Goal: Transaction & Acquisition: Purchase product/service

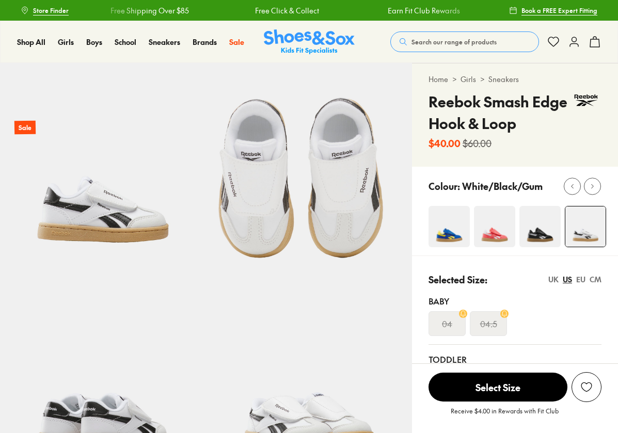
select select "*"
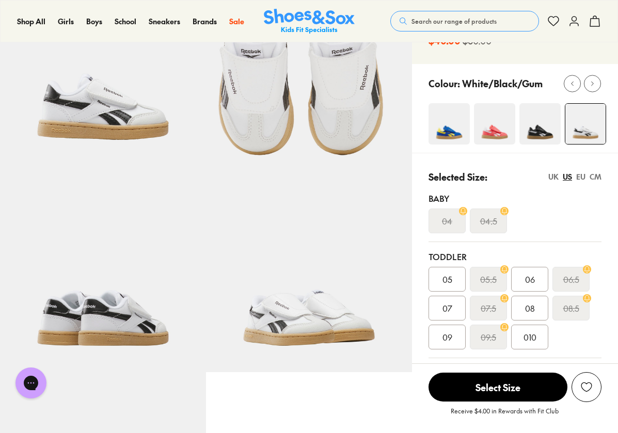
scroll to position [103, 0]
click at [151, 300] on img at bounding box center [103, 269] width 206 height 206
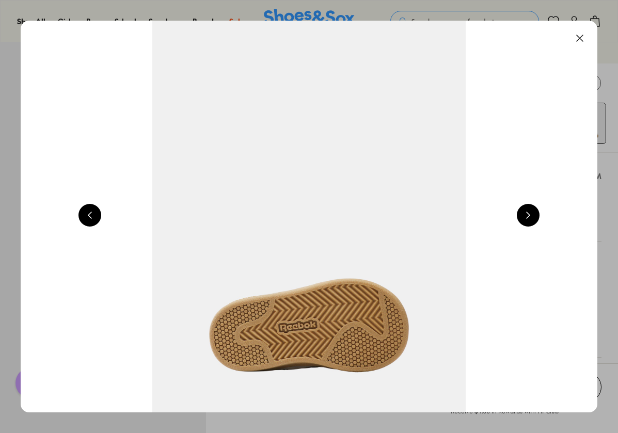
scroll to position [0, 1743]
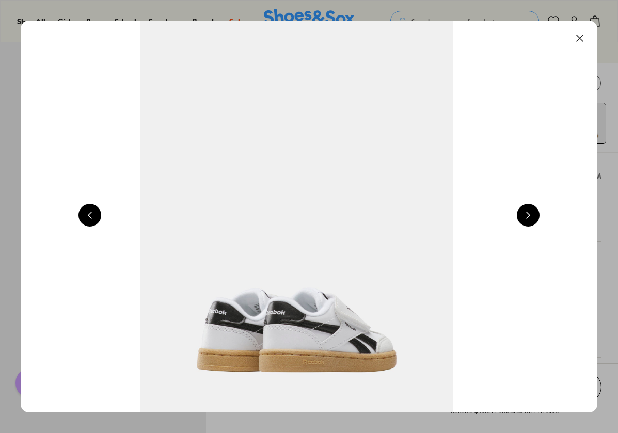
click at [267, 313] on img at bounding box center [296, 217] width 577 height 392
click at [535, 213] on button at bounding box center [528, 215] width 23 height 23
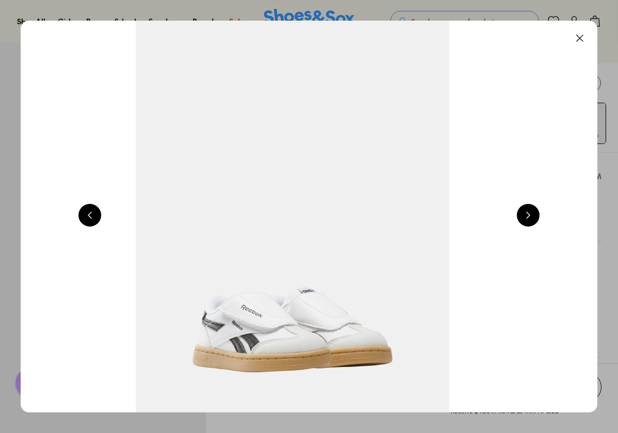
click at [526, 215] on button at bounding box center [528, 215] width 23 height 23
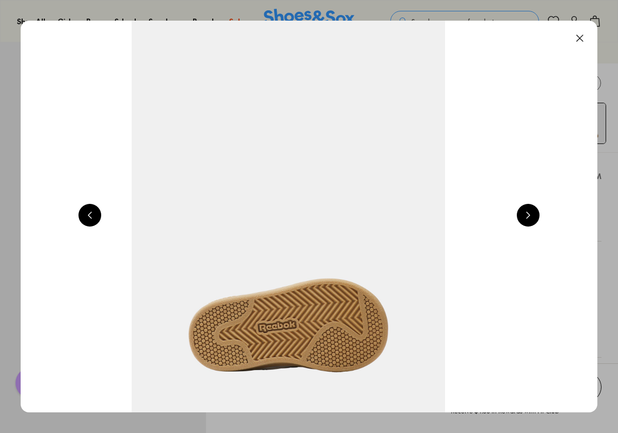
click at [524, 216] on button at bounding box center [528, 215] width 23 height 23
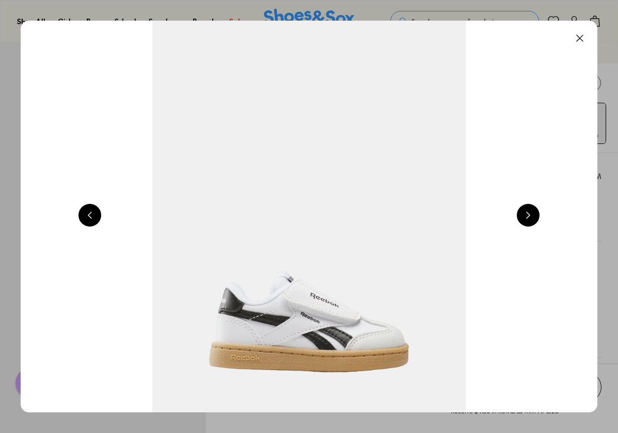
scroll to position [0, 3485]
click at [584, 38] on button at bounding box center [579, 38] width 23 height 23
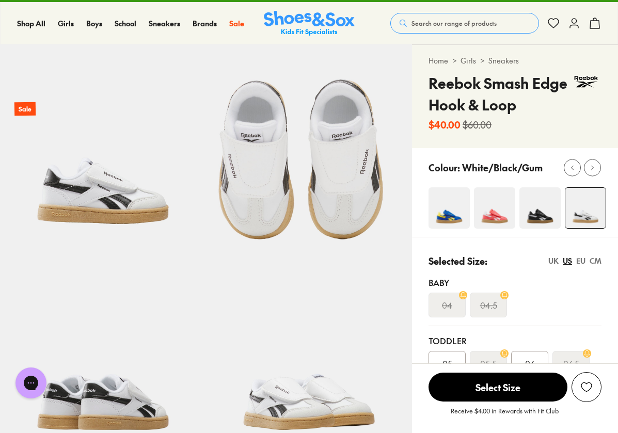
scroll to position [0, 0]
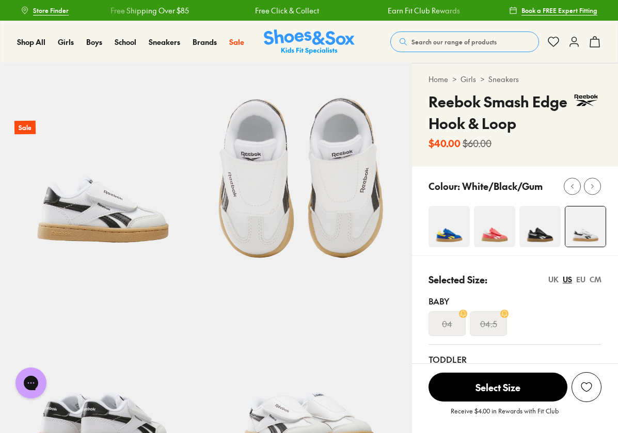
click at [545, 233] on img at bounding box center [539, 226] width 41 height 41
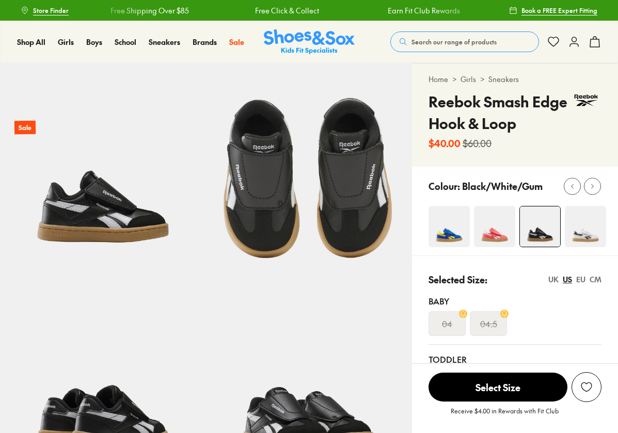
select select "*"
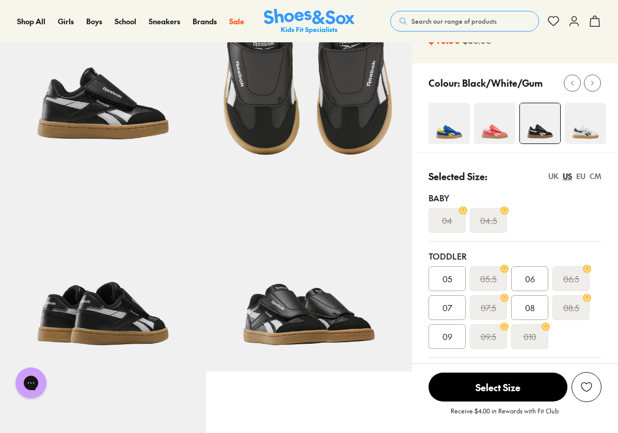
click at [591, 133] on img at bounding box center [585, 123] width 41 height 41
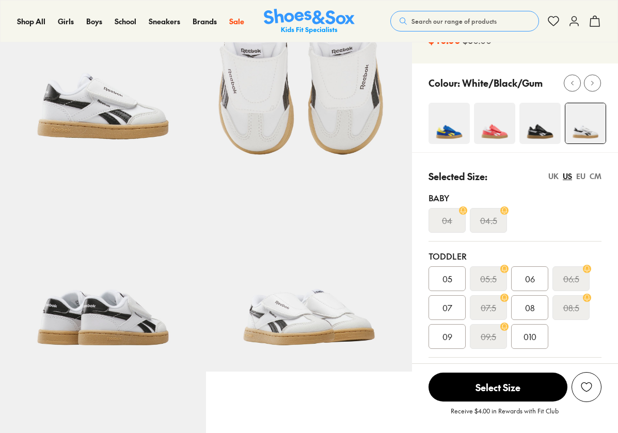
scroll to position [103, 0]
select select "*"
click at [445, 309] on span "07" at bounding box center [447, 308] width 10 height 12
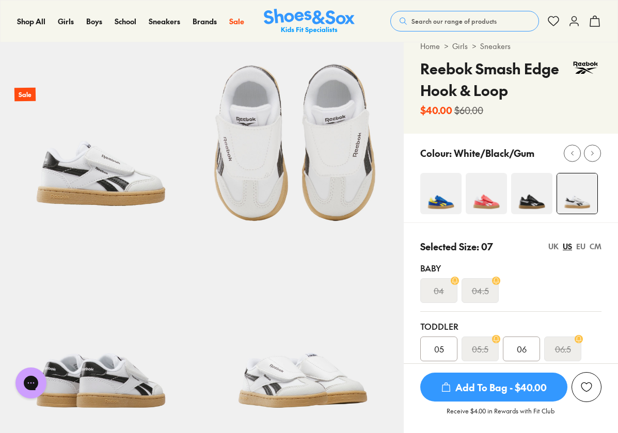
scroll to position [52, 0]
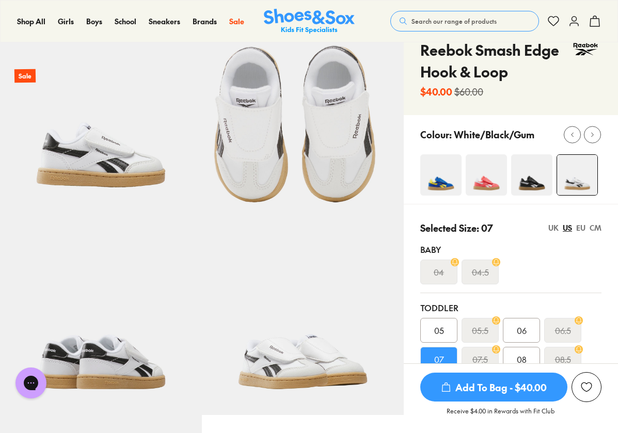
click at [124, 175] on img at bounding box center [101, 112] width 202 height 202
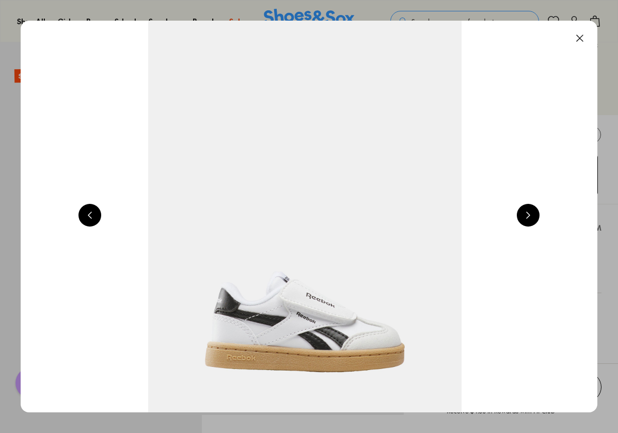
click at [529, 211] on button at bounding box center [528, 215] width 23 height 23
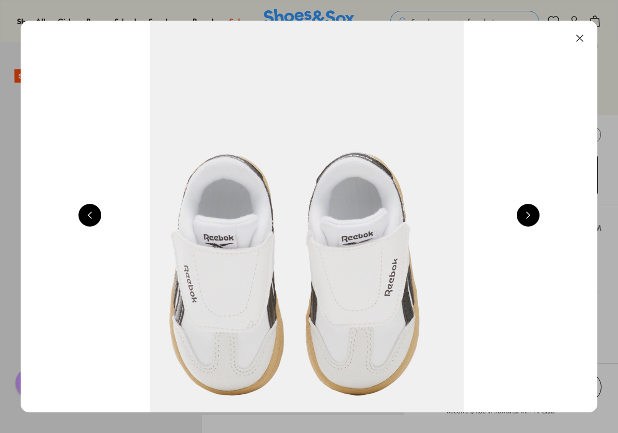
scroll to position [0, 1162]
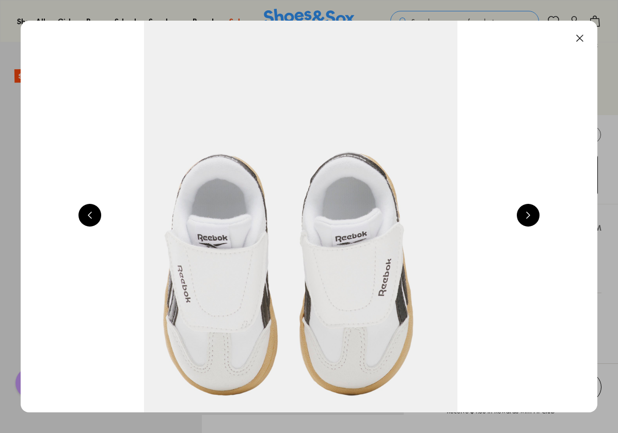
click at [535, 209] on button at bounding box center [528, 215] width 23 height 23
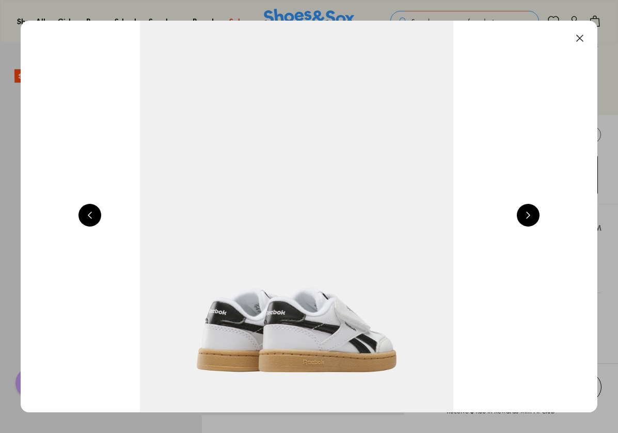
click at [533, 215] on button at bounding box center [528, 215] width 23 height 23
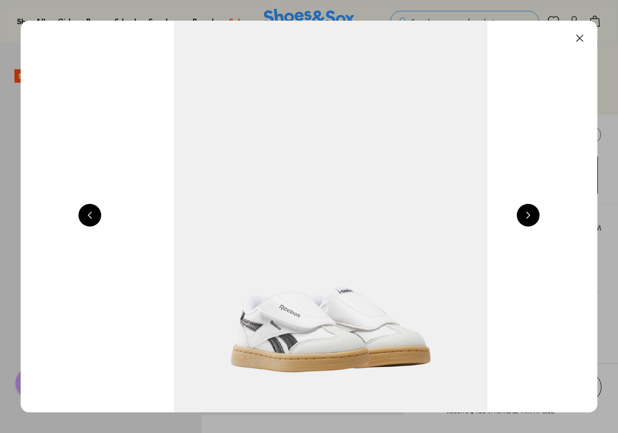
scroll to position [0, 2323]
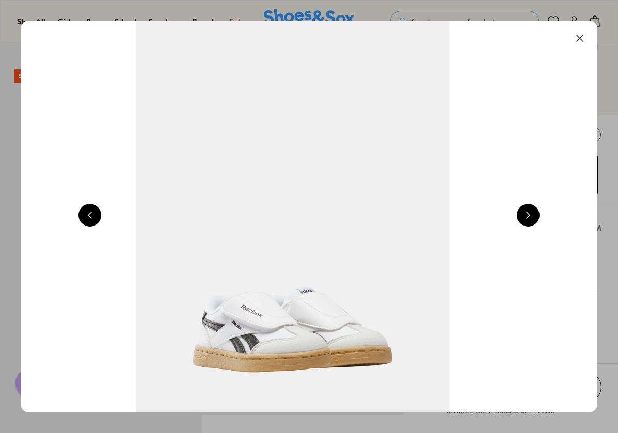
click at [532, 219] on button at bounding box center [528, 215] width 23 height 23
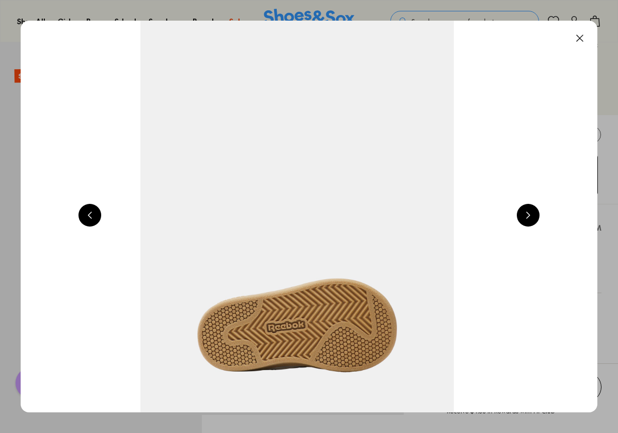
scroll to position [0, 2904]
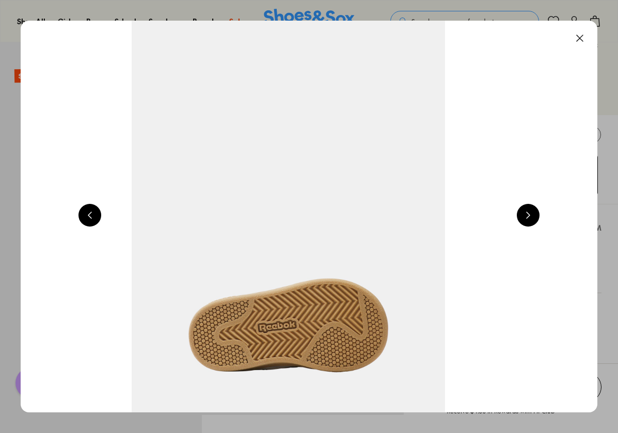
click at [584, 35] on button at bounding box center [579, 38] width 23 height 23
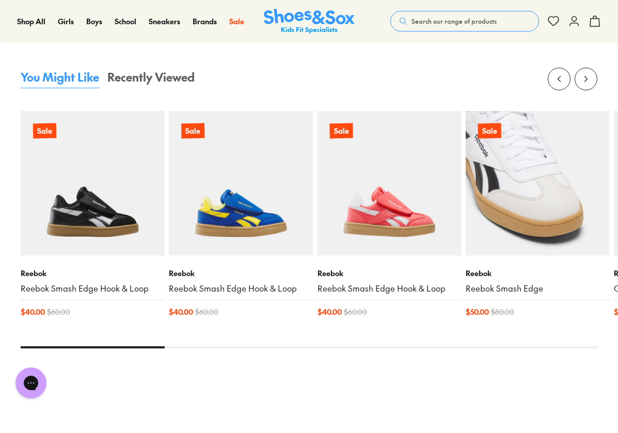
scroll to position [1050, 0]
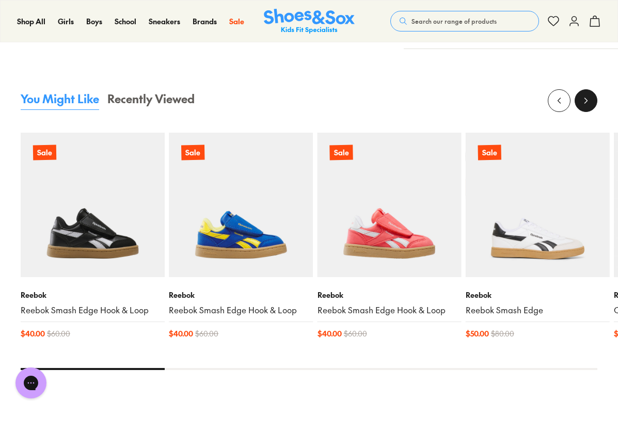
click at [588, 106] on icon at bounding box center [586, 101] width 10 height 10
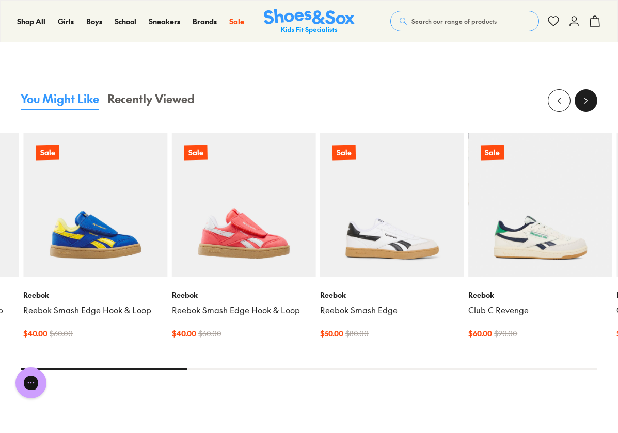
click at [588, 106] on icon at bounding box center [586, 101] width 10 height 10
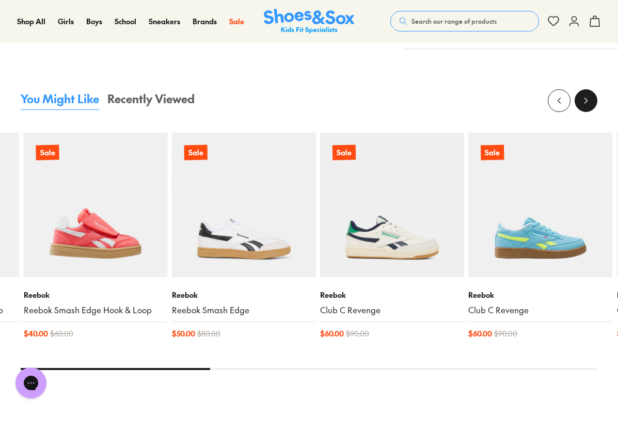
click at [588, 105] on icon at bounding box center [586, 101] width 10 height 10
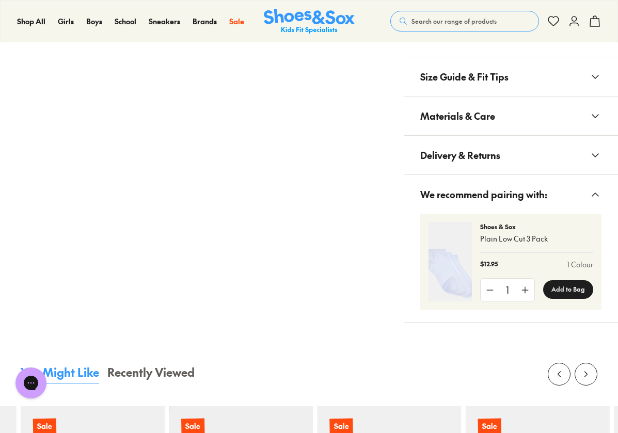
scroll to position [0, 0]
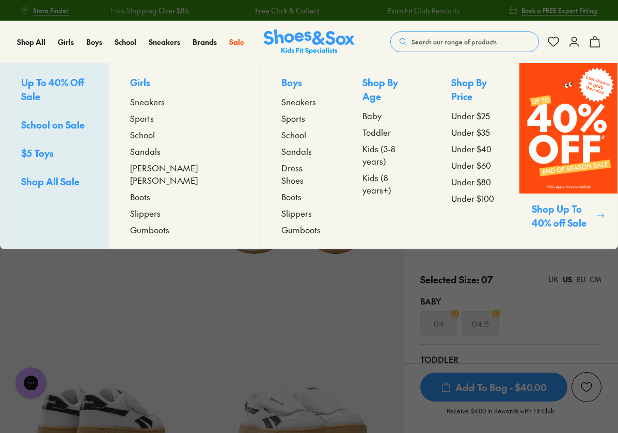
click at [362, 109] on span "Baby" at bounding box center [371, 115] width 19 height 12
click at [362, 126] on span "Toddler" at bounding box center [376, 132] width 28 height 12
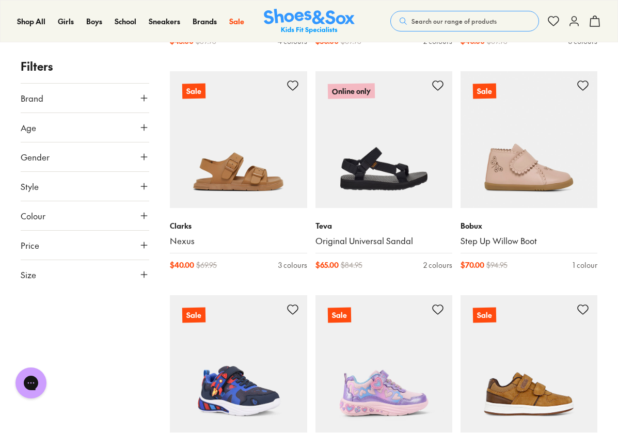
drag, startPoint x: 620, startPoint y: 55, endPoint x: 616, endPoint y: 130, distance: 74.4
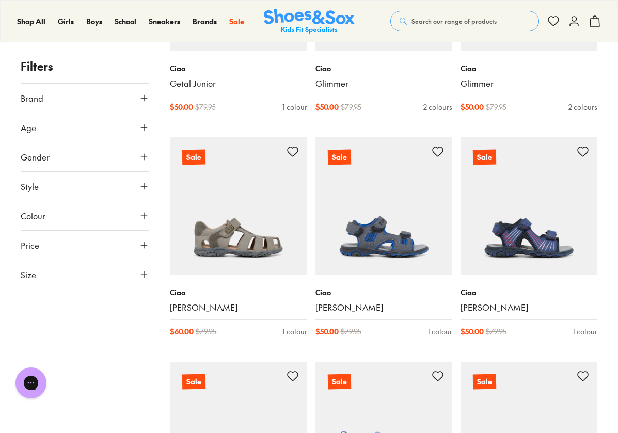
scroll to position [8675, 0]
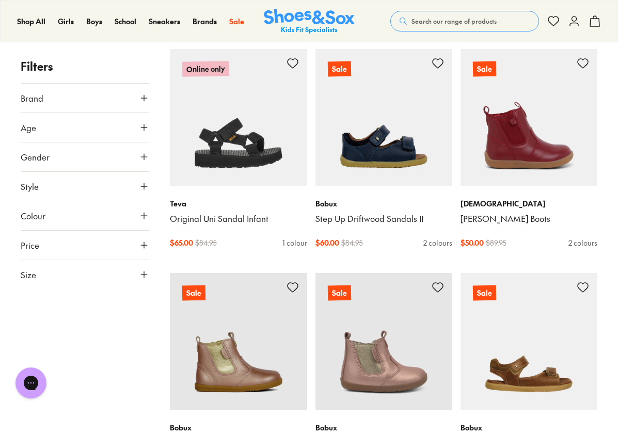
scroll to position [11382, 0]
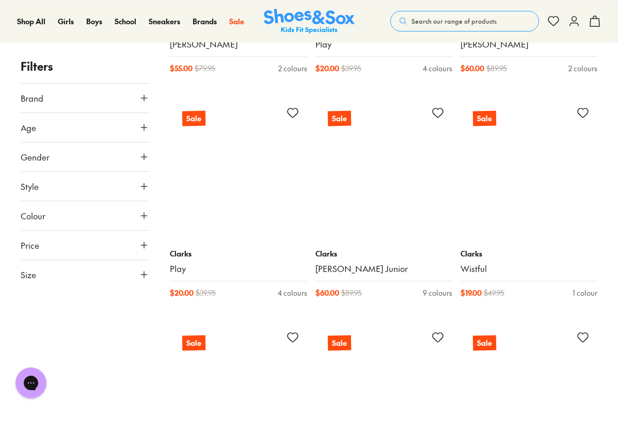
scroll to position [13809, 0]
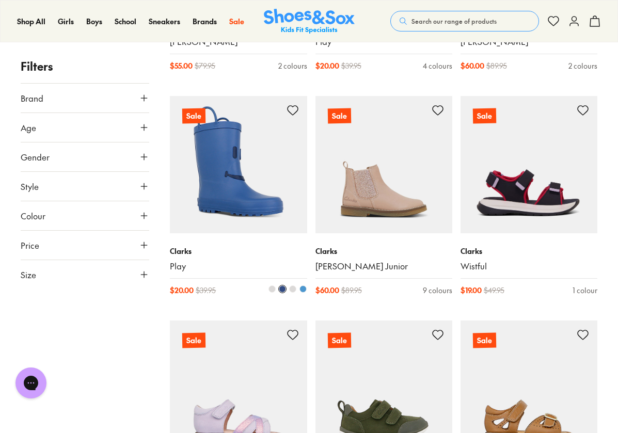
click at [305, 286] on span at bounding box center [302, 289] width 7 height 7
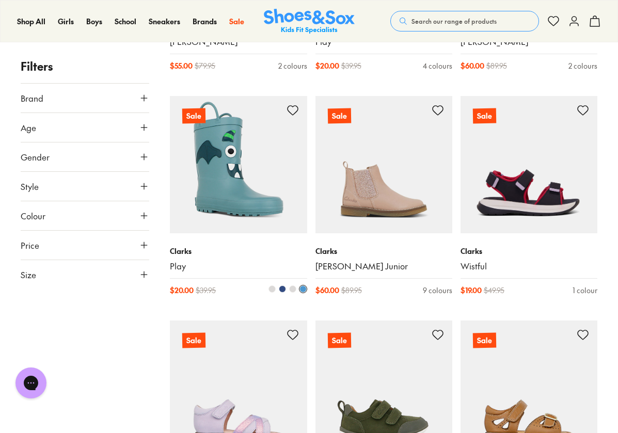
click at [284, 286] on span at bounding box center [282, 289] width 7 height 7
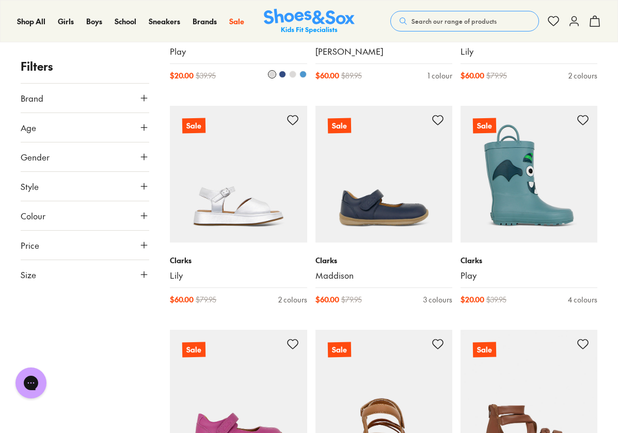
scroll to position [14945, 0]
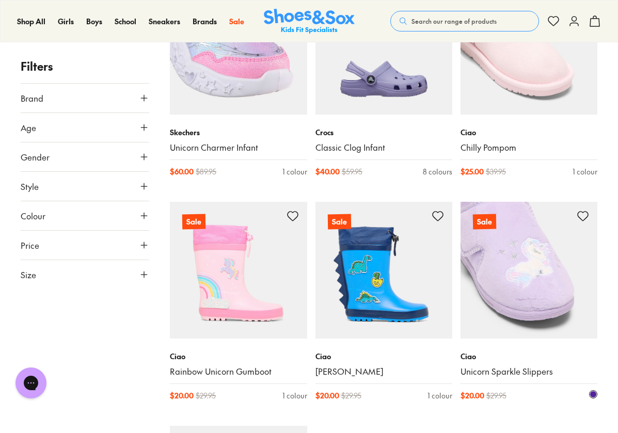
scroll to position [18920, 0]
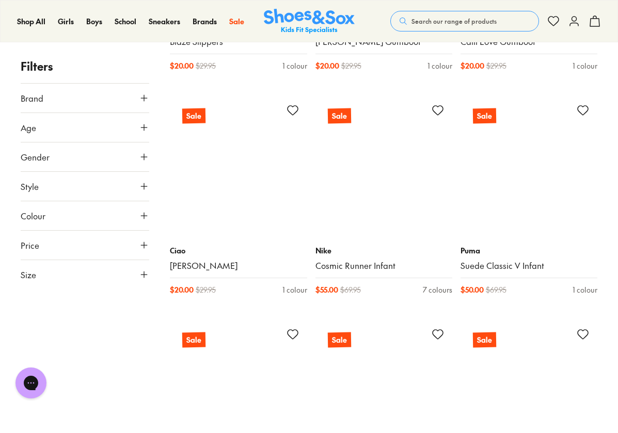
scroll to position [19488, 0]
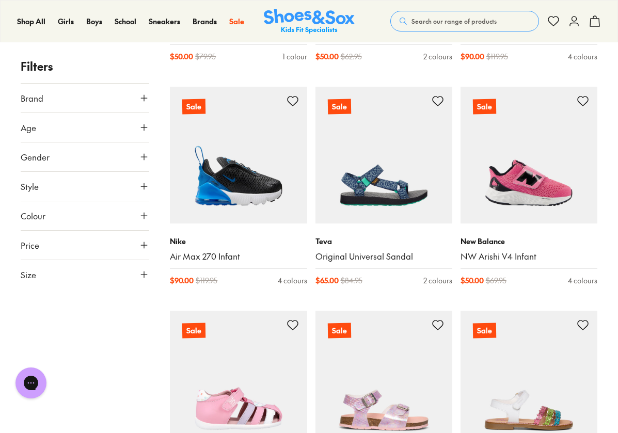
scroll to position [21760, 0]
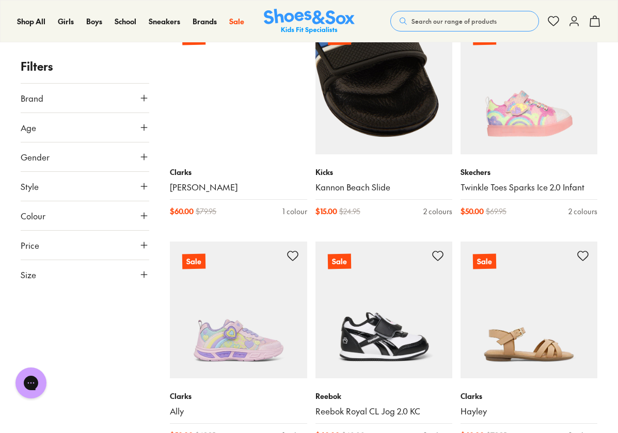
scroll to position [24599, 0]
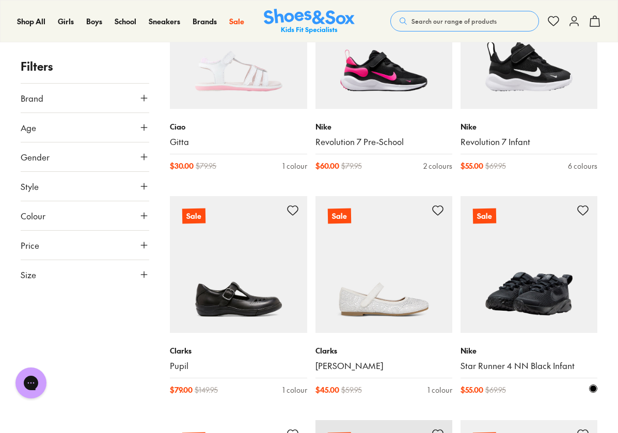
scroll to position [28007, 0]
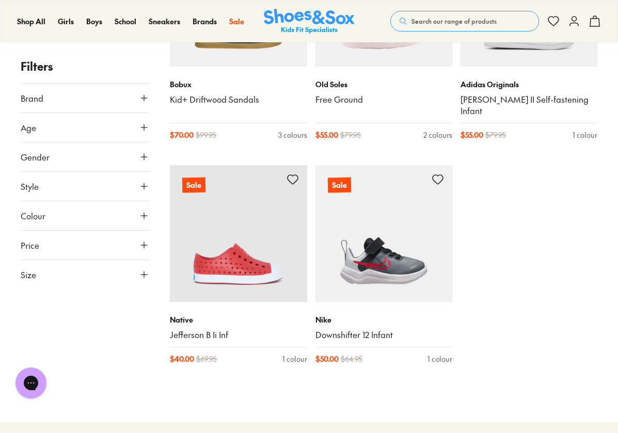
scroll to position [28936, 0]
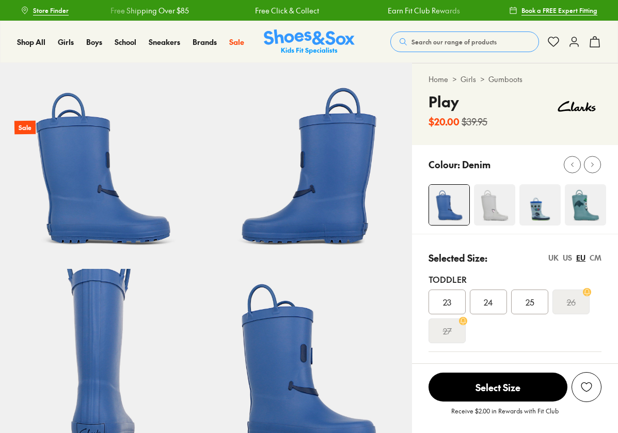
select select "*"
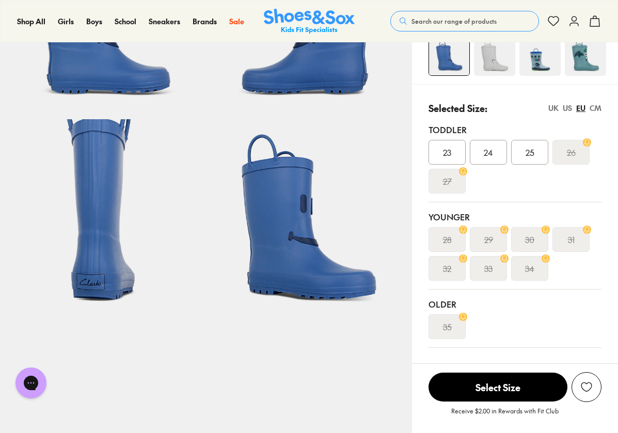
scroll to position [103, 0]
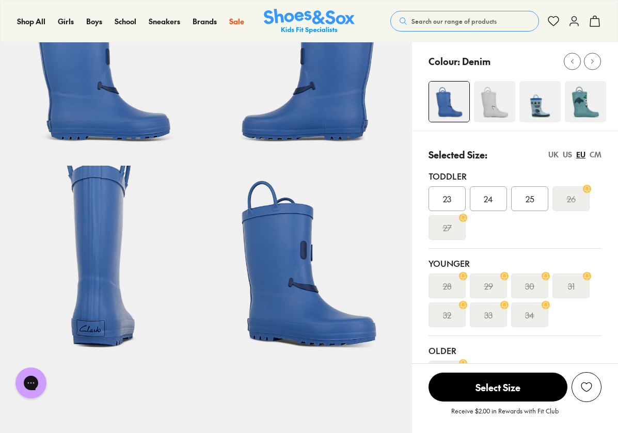
click at [521, 197] on div "25" at bounding box center [529, 198] width 37 height 25
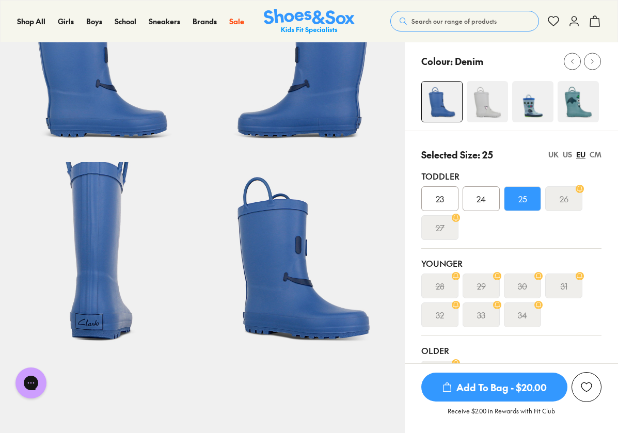
click at [595, 155] on div "CM" at bounding box center [596, 154] width 12 height 11
click at [486, 201] on span "14.3" at bounding box center [481, 199] width 14 height 12
click at [567, 153] on div "US" at bounding box center [567, 154] width 9 height 11
click at [557, 153] on div "UK" at bounding box center [553, 154] width 10 height 11
click at [571, 155] on div "US" at bounding box center [567, 154] width 9 height 11
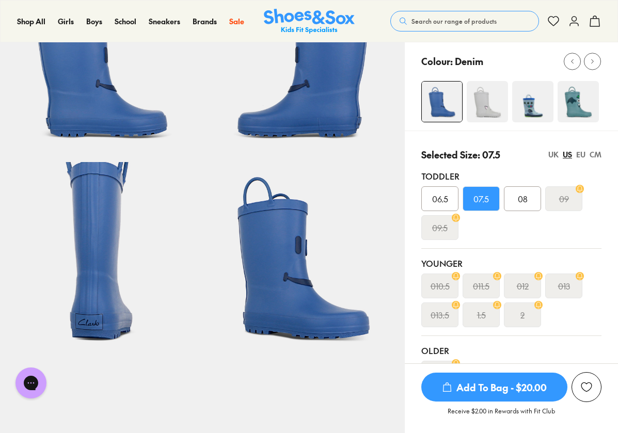
click at [578, 155] on div "EU" at bounding box center [580, 154] width 9 height 11
click at [592, 157] on div "CM" at bounding box center [596, 154] width 12 height 11
click at [580, 156] on div "EU" at bounding box center [580, 154] width 9 height 11
click at [563, 156] on div "US" at bounding box center [567, 154] width 9 height 11
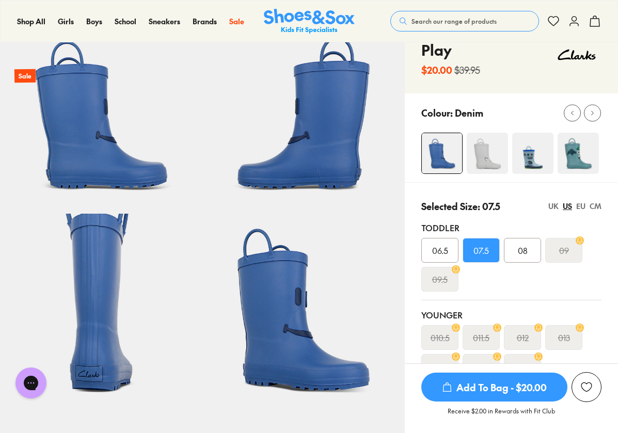
click at [489, 158] on img at bounding box center [487, 153] width 41 height 41
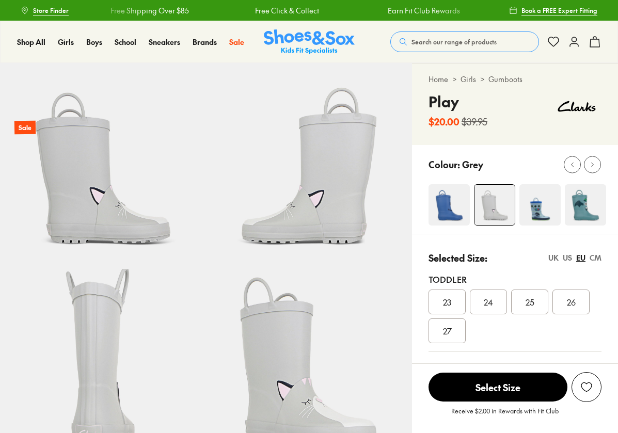
scroll to position [103, 0]
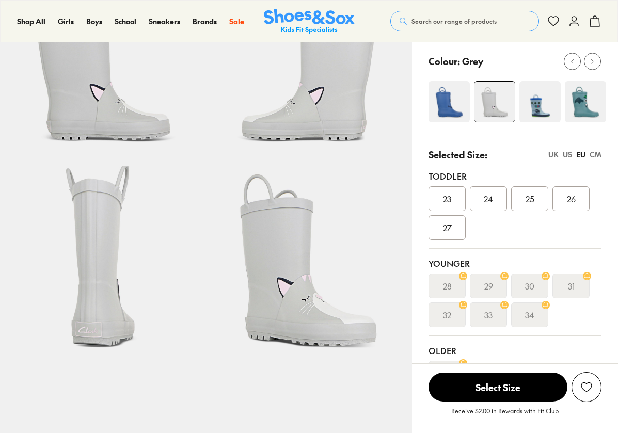
select select "*"
click at [554, 107] on img at bounding box center [539, 101] width 41 height 41
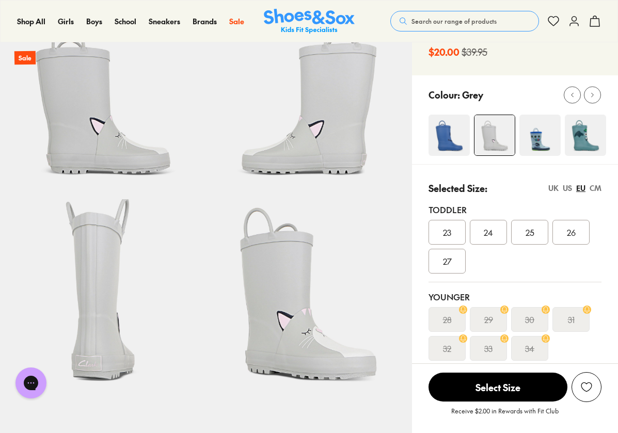
scroll to position [52, 0]
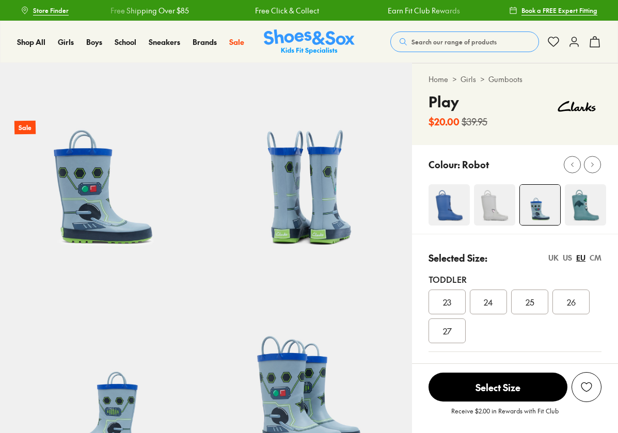
click at [590, 205] on img at bounding box center [585, 204] width 41 height 41
select select "*"
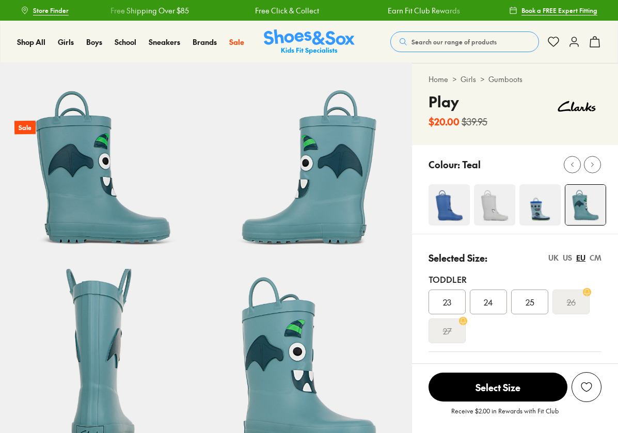
select select "*"
click at [593, 166] on use at bounding box center [593, 165] width 2 height 4
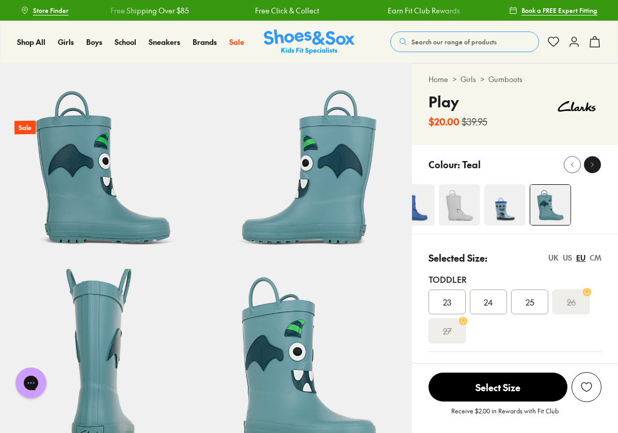
click at [593, 166] on use at bounding box center [593, 165] width 2 height 4
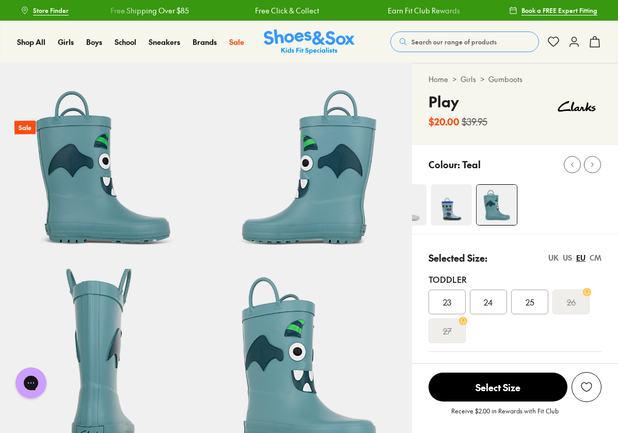
click at [543, 212] on div at bounding box center [523, 204] width 189 height 41
click at [596, 212] on div at bounding box center [523, 204] width 189 height 41
click at [564, 157] on div at bounding box center [587, 164] width 46 height 17
click at [569, 166] on icon at bounding box center [572, 165] width 8 height 8
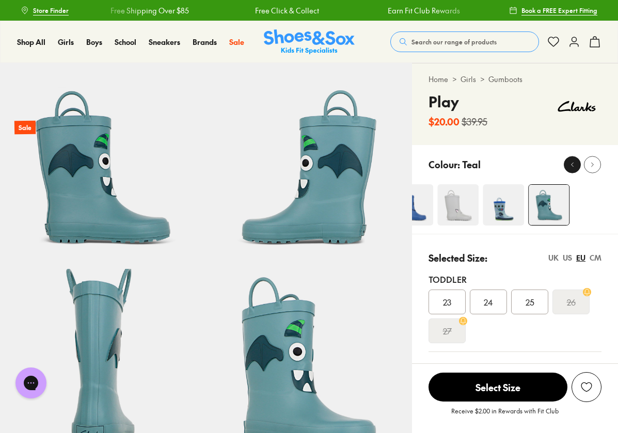
click at [569, 166] on icon at bounding box center [572, 165] width 8 height 8
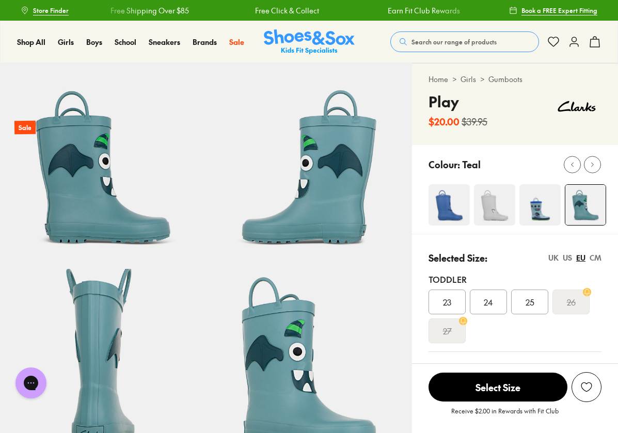
click at [442, 197] on img at bounding box center [449, 204] width 41 height 41
